Goal: Information Seeking & Learning: Learn about a topic

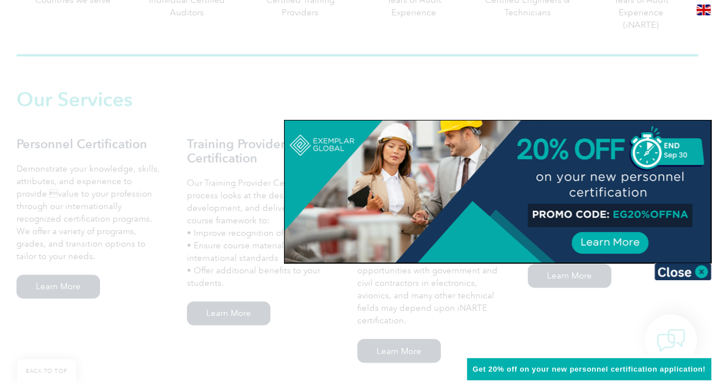
scroll to position [729, 0]
click at [595, 303] on div at bounding box center [357, 191] width 714 height 383
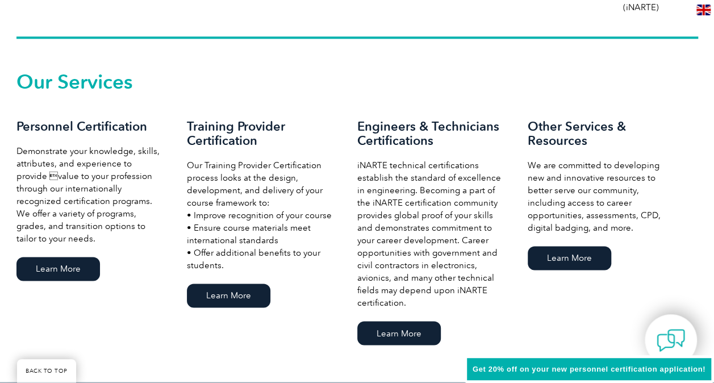
scroll to position [750, 0]
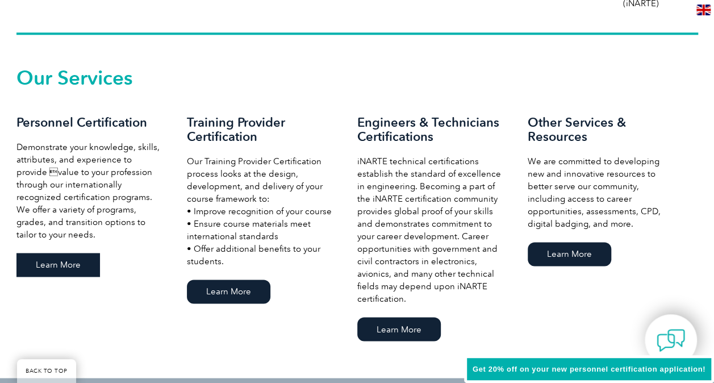
click at [51, 264] on link "Learn More" at bounding box center [57, 265] width 83 height 24
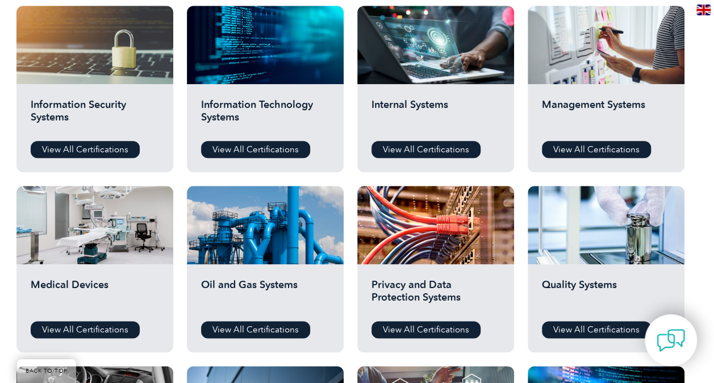
scroll to position [667, 0]
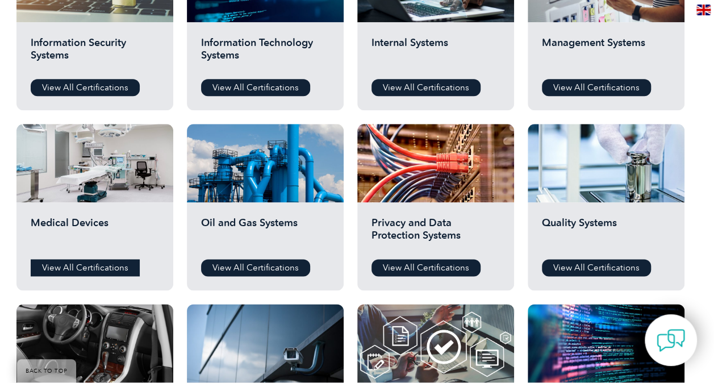
click at [91, 266] on link "View All Certifications" at bounding box center [85, 267] width 109 height 17
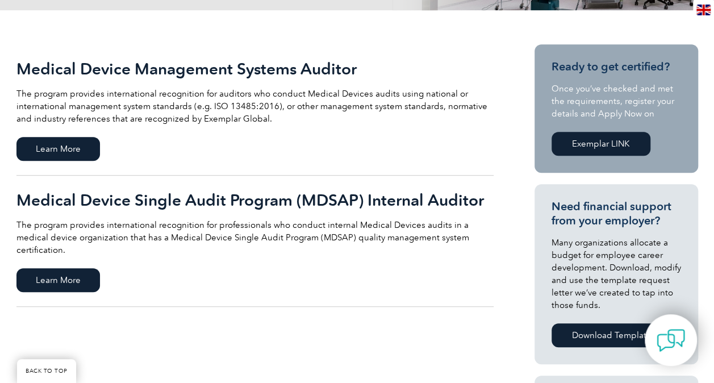
scroll to position [248, 0]
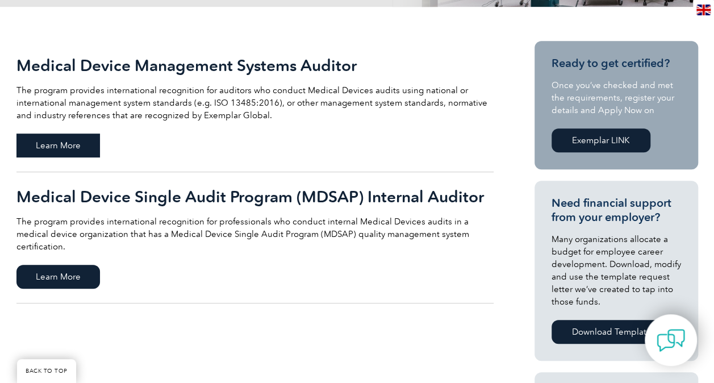
click at [79, 138] on span "Learn More" at bounding box center [57, 145] width 83 height 24
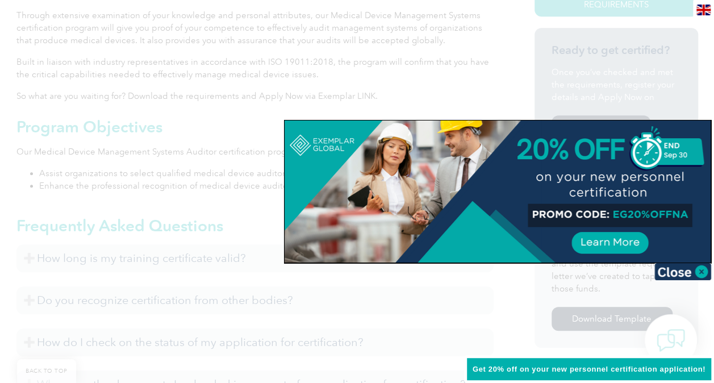
scroll to position [343, 0]
click at [700, 265] on img at bounding box center [682, 271] width 57 height 17
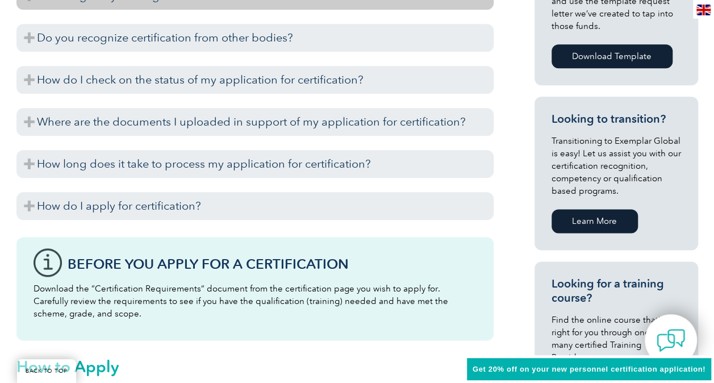
scroll to position [607, 0]
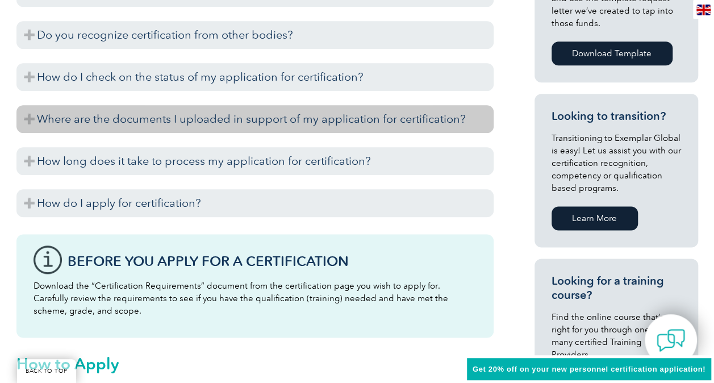
click at [168, 109] on h3 "Where are the documents I uploaded in support of my application for certificati…" at bounding box center [254, 119] width 477 height 28
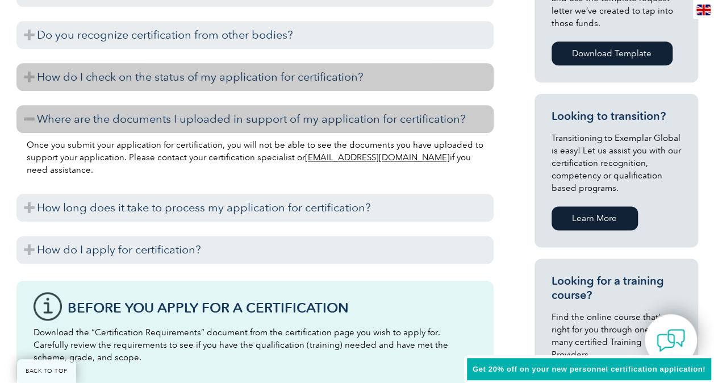
click at [137, 72] on h3 "How do I check on the status of my application for certification?" at bounding box center [254, 77] width 477 height 28
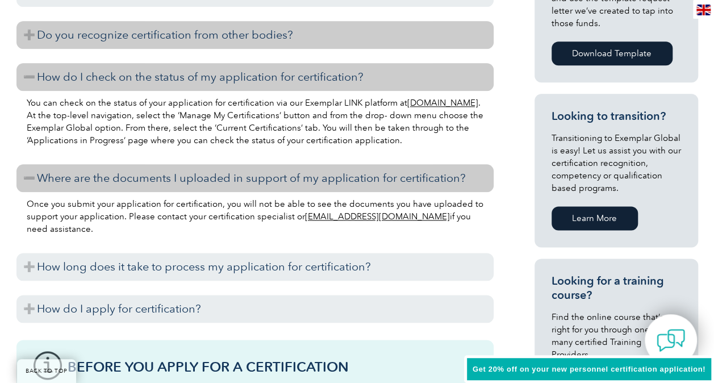
click at [135, 39] on h3 "Do you recognize certification from other bodies?" at bounding box center [254, 35] width 477 height 28
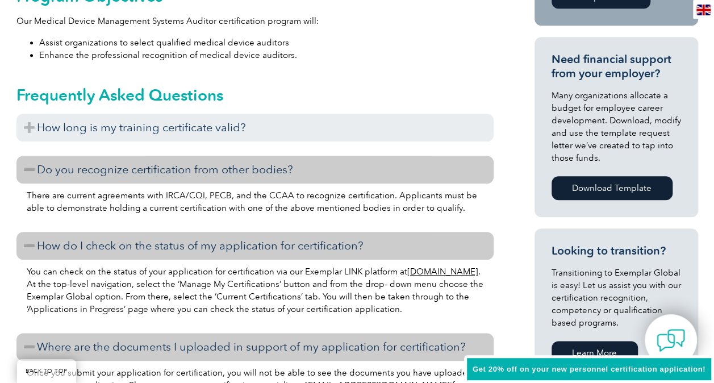
scroll to position [473, 0]
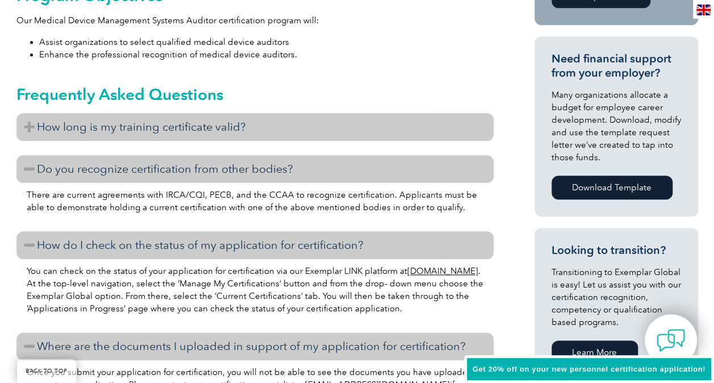
click at [135, 126] on h3 "How long is my training certificate valid?" at bounding box center [254, 127] width 477 height 28
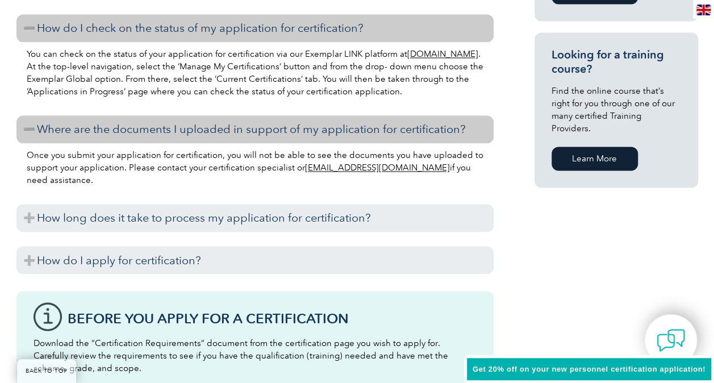
scroll to position [850, 0]
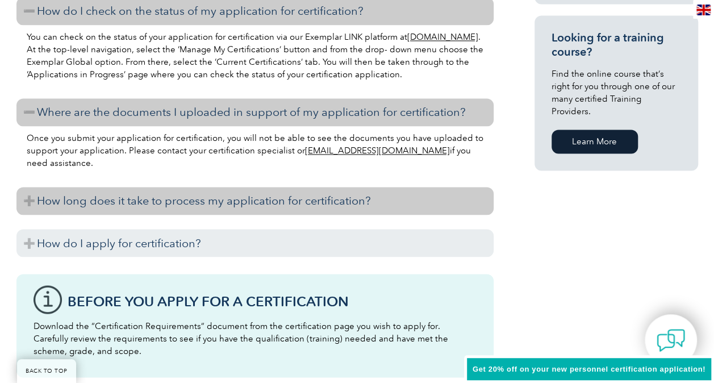
click at [204, 203] on h3 "How long does it take to process my application for certification?" at bounding box center [254, 201] width 477 height 28
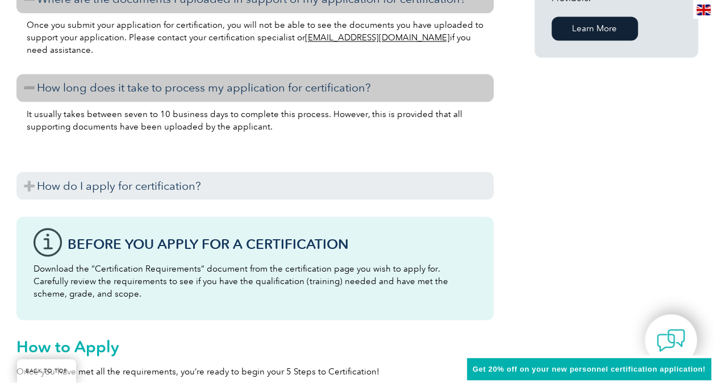
scroll to position [964, 0]
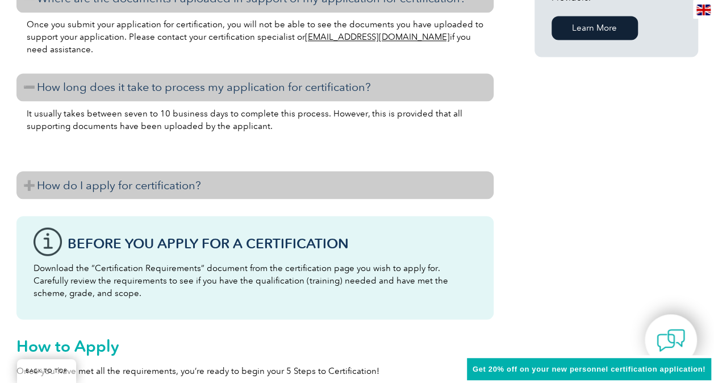
click at [162, 183] on h3 "How do I apply for certification?" at bounding box center [254, 185] width 477 height 28
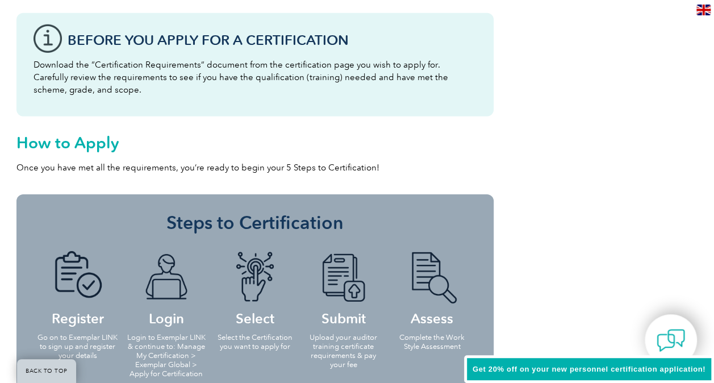
scroll to position [1687, 0]
